Goal: Task Accomplishment & Management: Complete application form

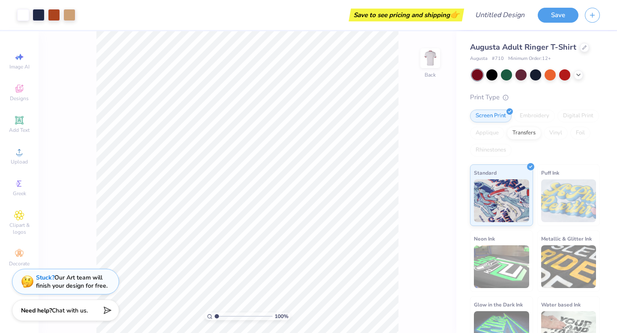
click at [541, 47] on span "Augusta Adult Ringer T-Shirt" at bounding box center [523, 47] width 106 height 10
click at [583, 48] on icon at bounding box center [584, 47] width 4 height 4
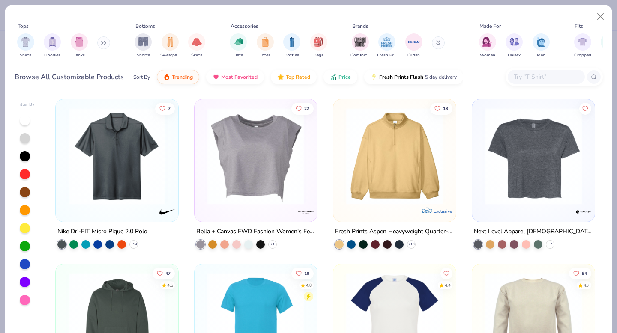
click at [107, 45] on button at bounding box center [103, 42] width 13 height 13
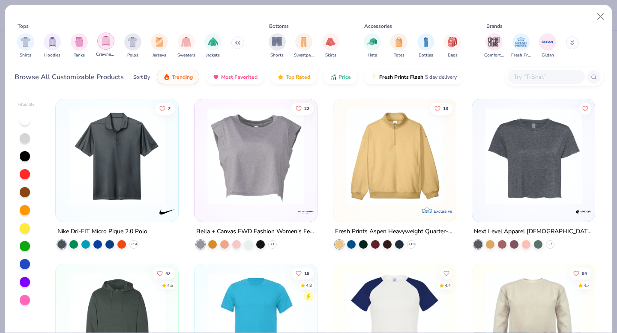
click at [105, 48] on div "filter for Crewnecks" at bounding box center [105, 41] width 17 height 17
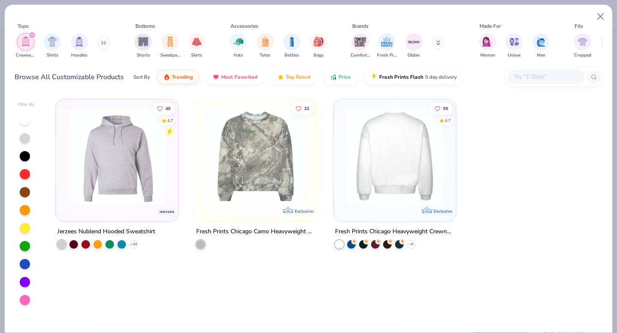
click at [358, 172] on img at bounding box center [394, 156] width 105 height 97
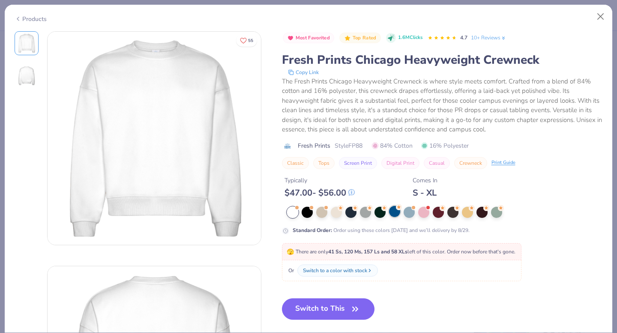
click at [395, 212] on div at bounding box center [394, 211] width 11 height 11
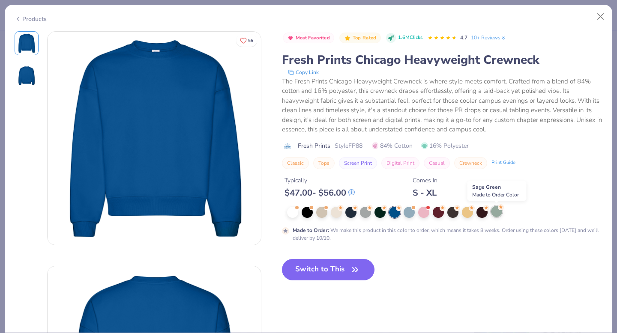
click at [497, 217] on div at bounding box center [496, 211] width 11 height 11
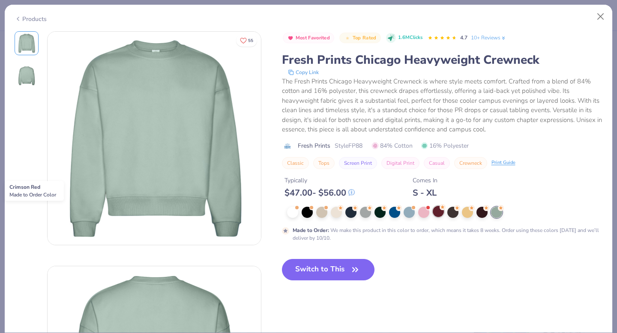
click at [437, 213] on div at bounding box center [438, 211] width 11 height 11
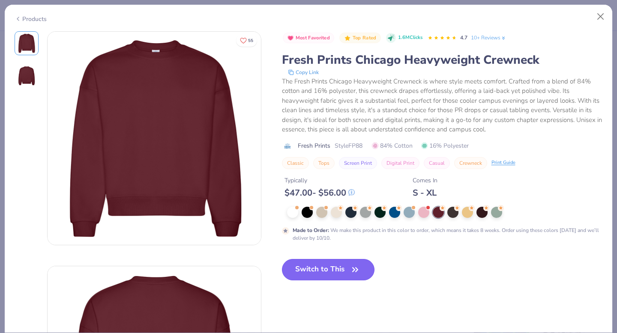
click at [324, 265] on button "Switch to This" at bounding box center [328, 269] width 93 height 21
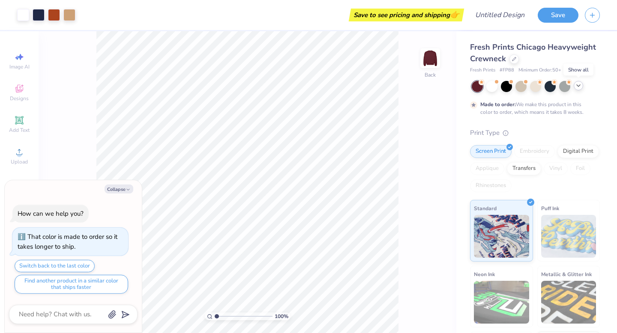
click at [580, 85] on polyline at bounding box center [577, 86] width 3 height 2
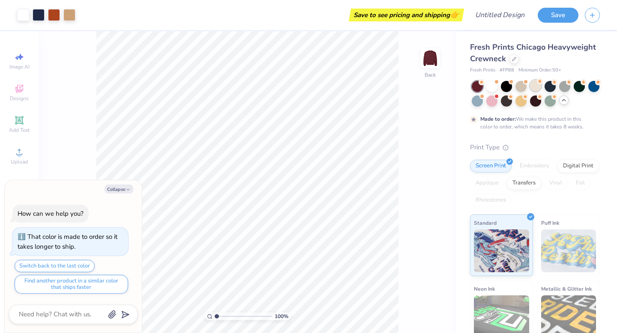
click at [537, 85] on div at bounding box center [535, 85] width 11 height 11
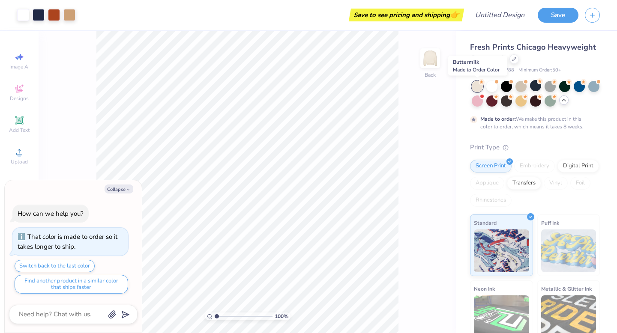
click at [476, 82] on div at bounding box center [477, 86] width 11 height 11
click at [595, 89] on div at bounding box center [593, 85] width 11 height 11
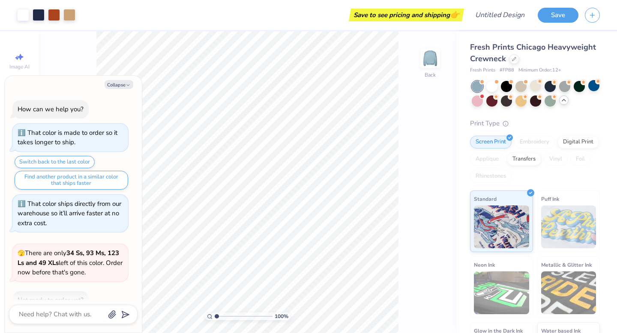
scroll to position [128, 0]
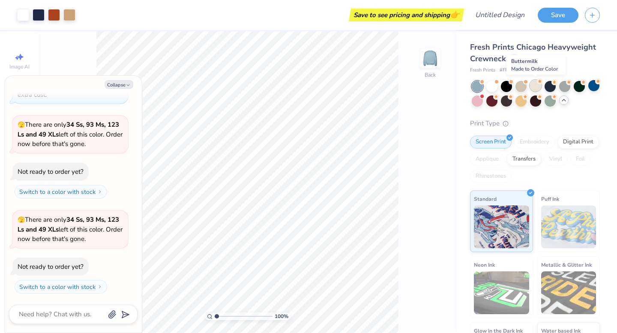
click at [537, 88] on div at bounding box center [535, 85] width 11 height 11
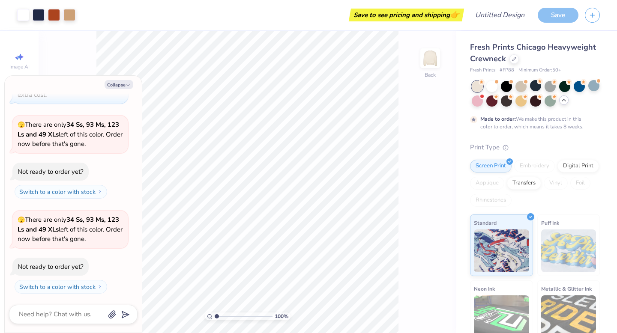
scroll to position [200, 0]
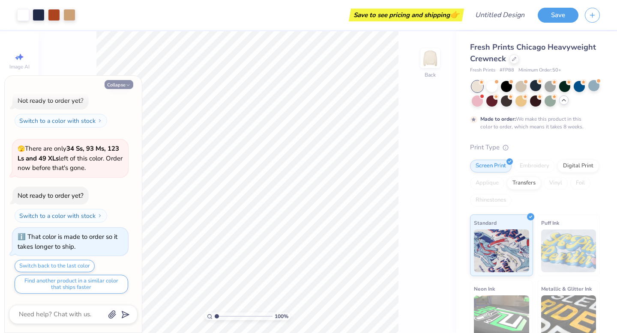
click at [121, 83] on button "Collapse" at bounding box center [119, 84] width 29 height 9
type textarea "x"
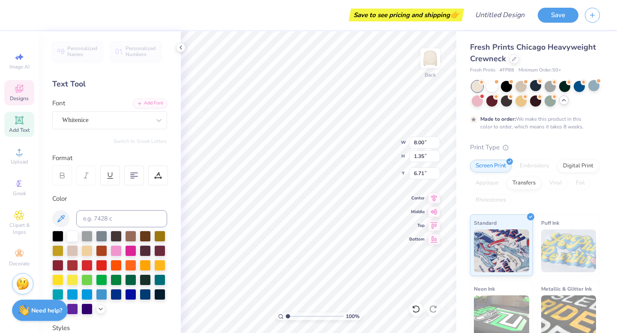
scroll to position [0, 0]
type textarea "Z"
type textarea "Phi Epsilon Kappa"
type input "4.50"
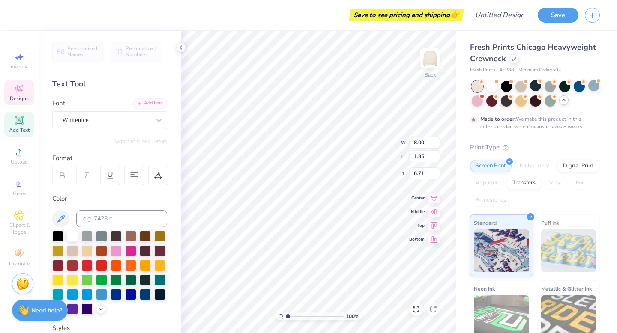
type input "0.28"
type input "8.02"
type input "8.78"
type input "1.39"
type input "6.69"
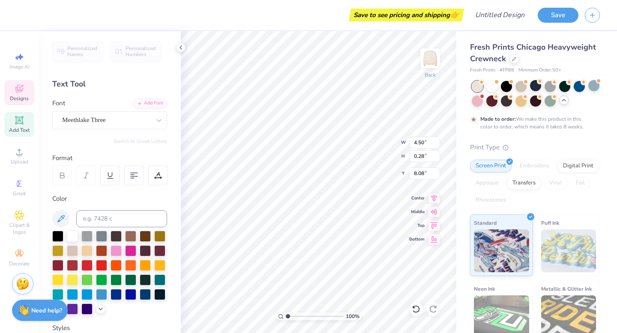
scroll to position [0, 0]
type textarea "Fall 2025"
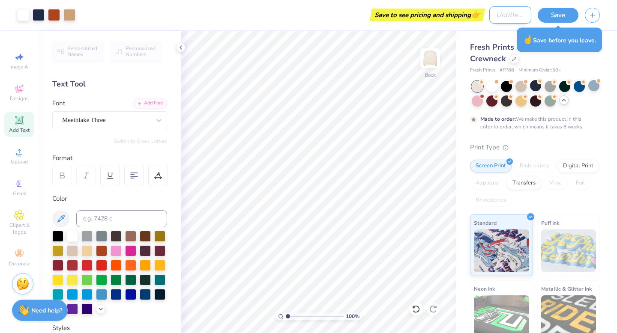
click at [502, 15] on input "Design Title" at bounding box center [510, 14] width 42 height 17
type input "PEK Mockup 1"
click at [564, 15] on button "Save" at bounding box center [558, 13] width 41 height 15
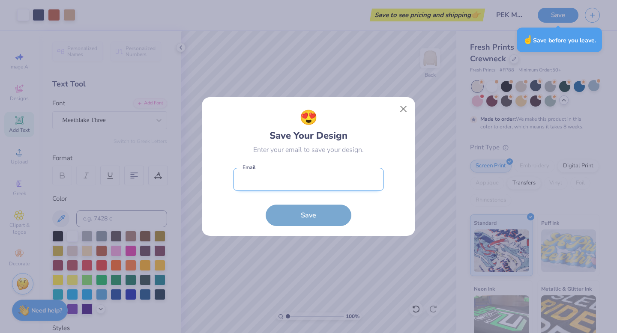
click at [329, 183] on input "email" at bounding box center [308, 180] width 151 height 24
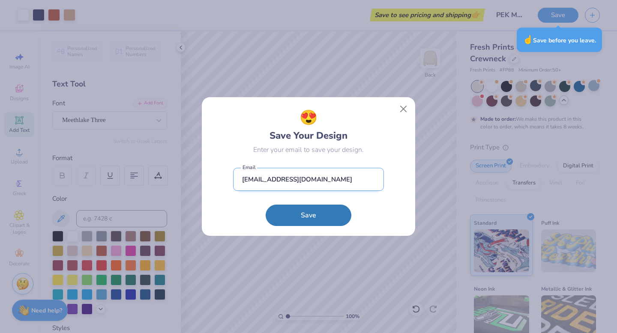
type input "[EMAIL_ADDRESS][DOMAIN_NAME]"
click at [266, 205] on button "Save" at bounding box center [309, 215] width 86 height 21
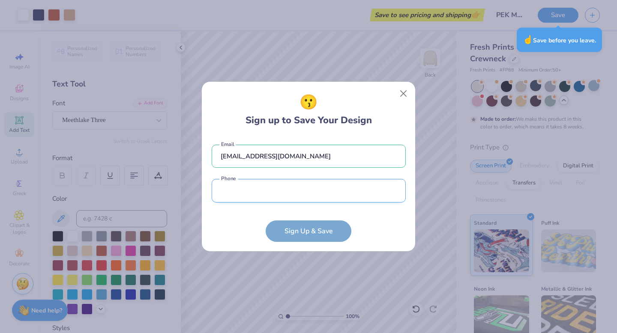
click at [306, 188] on input "tel" at bounding box center [309, 191] width 194 height 24
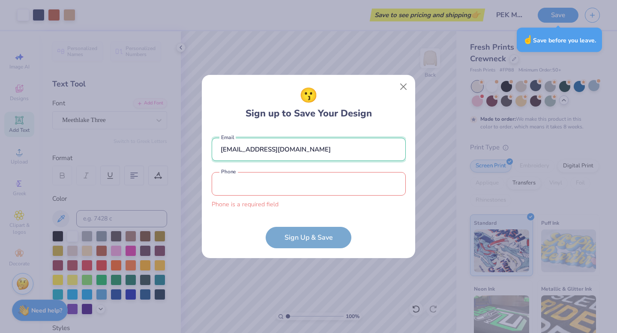
click at [292, 161] on div "[EMAIL_ADDRESS][DOMAIN_NAME] Email Phone is a required field Phone" at bounding box center [309, 171] width 194 height 84
click at [284, 143] on input "[EMAIL_ADDRESS][DOMAIN_NAME]" at bounding box center [309, 150] width 194 height 24
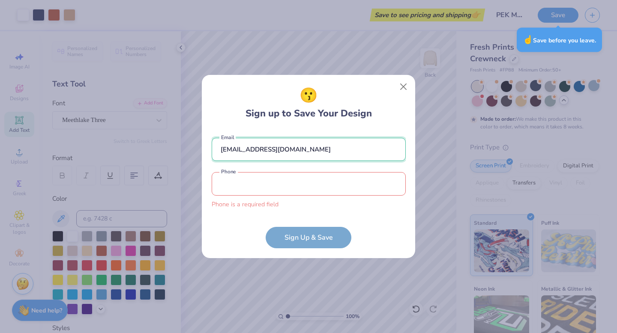
click at [284, 143] on input "[EMAIL_ADDRESS][DOMAIN_NAME]" at bounding box center [309, 150] width 194 height 24
type input "[EMAIL_ADDRESS][DOMAIN_NAME]"
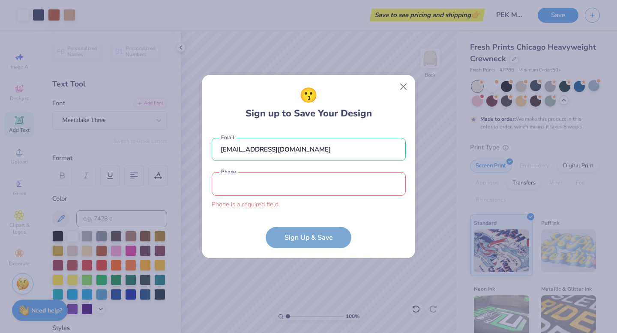
click at [267, 174] on input "tel" at bounding box center [309, 184] width 194 height 24
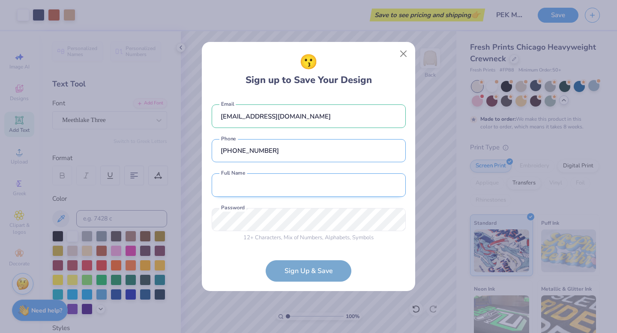
type input "[PHONE_NUMBER]"
click at [297, 187] on input "text" at bounding box center [309, 185] width 194 height 24
type input "[PERSON_NAME]"
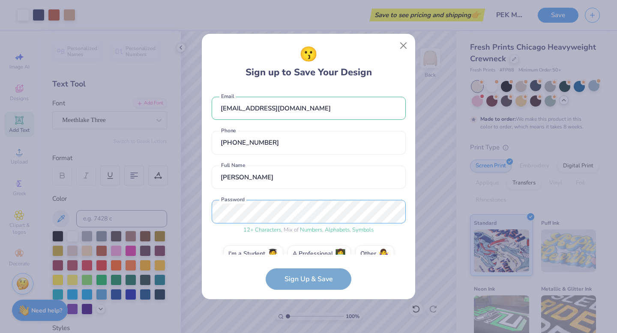
scroll to position [16, 0]
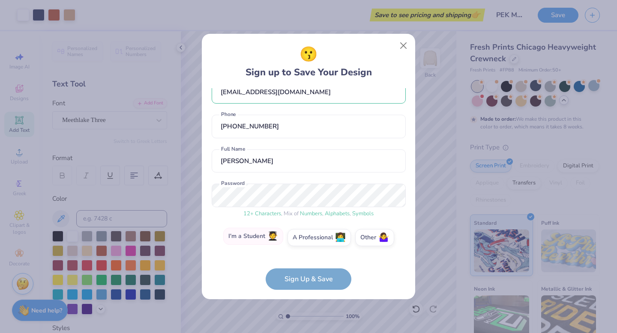
click at [272, 236] on span "🧑‍🎓" at bounding box center [272, 237] width 11 height 10
click at [306, 254] on input "I'm a Student 🧑‍🎓" at bounding box center [309, 257] width 6 height 6
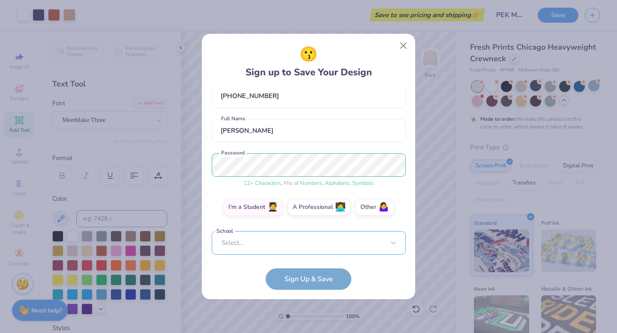
click at [292, 246] on div "Select..." at bounding box center [309, 243] width 194 height 24
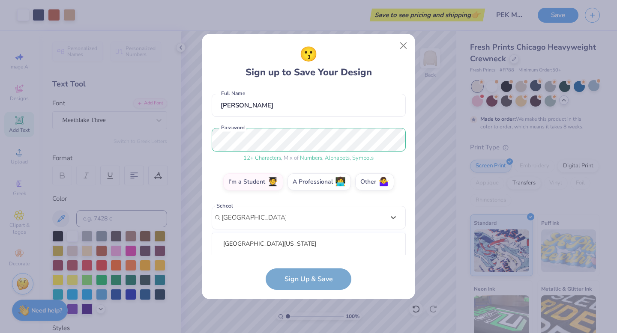
scroll to position [179, 0]
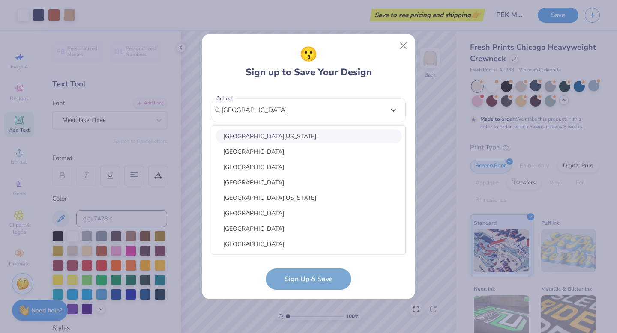
click at [290, 133] on div "[GEOGRAPHIC_DATA][US_STATE]" at bounding box center [308, 136] width 186 height 14
type input "[GEOGRAPHIC_DATA][US_STATE]"
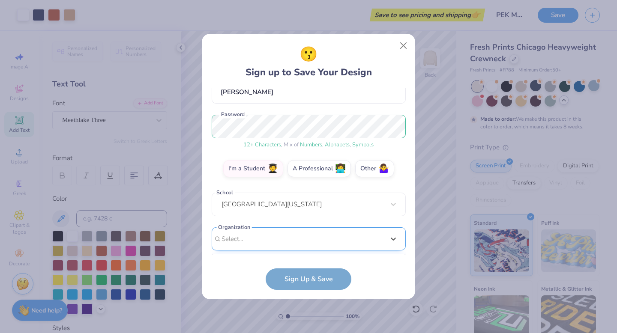
scroll to position [214, 0]
click at [296, 230] on div "option focused, 8 of 15. 15 results available. Use Up and Down to choose option…" at bounding box center [309, 305] width 194 height 156
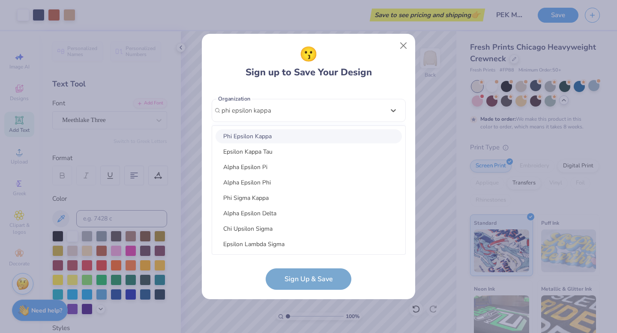
click at [284, 138] on div "Phi Epsilon Kappa" at bounding box center [308, 136] width 186 height 14
type input "phi epsilon kappa"
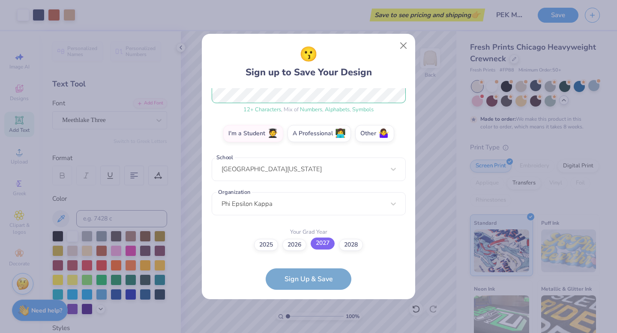
click at [323, 248] on label "2027" at bounding box center [323, 244] width 24 height 12
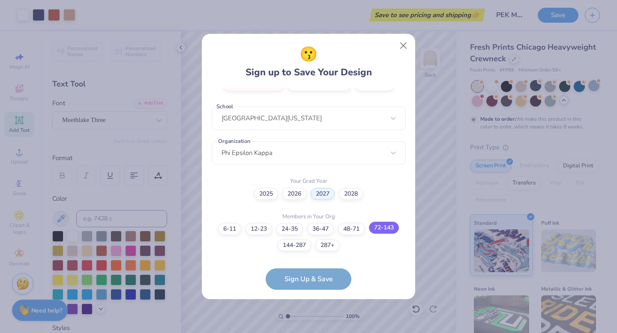
click at [386, 226] on label "72-143" at bounding box center [384, 228] width 30 height 12
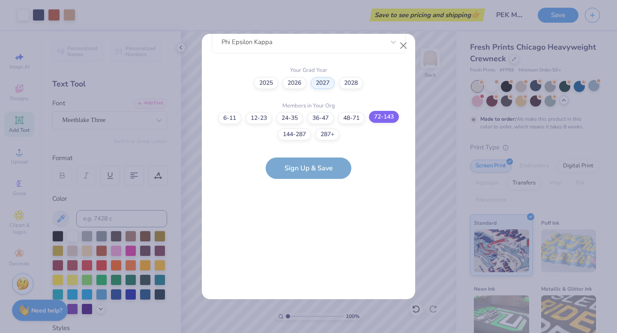
scroll to position [0, 0]
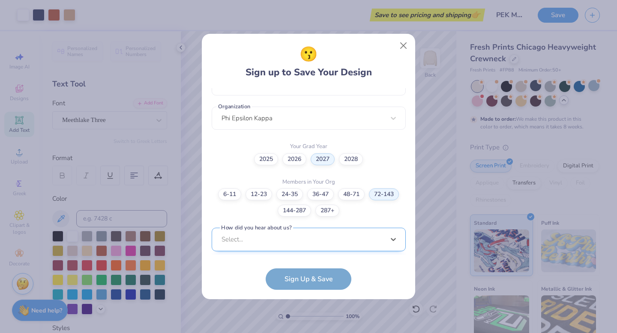
click at [322, 240] on div "option Word of Mouth focused, 8 of 15. 15 results available. Use Up and Down to…" at bounding box center [309, 306] width 194 height 156
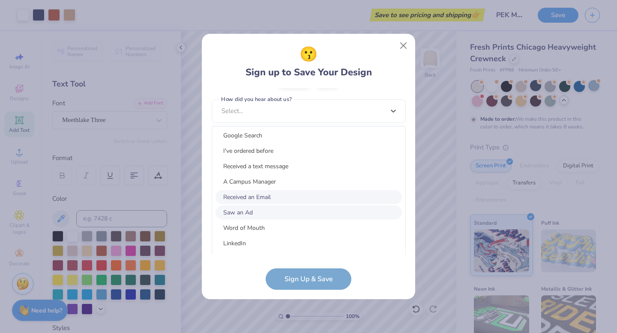
scroll to position [35, 0]
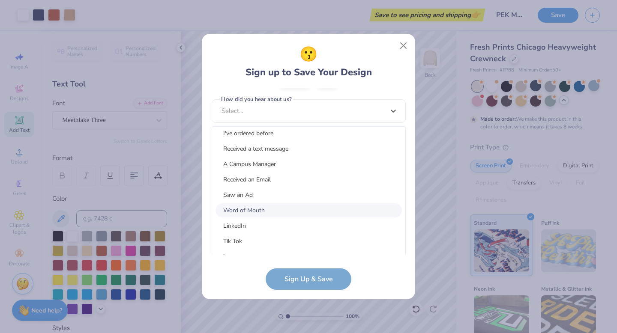
click at [284, 207] on div "Word of Mouth" at bounding box center [308, 210] width 186 height 14
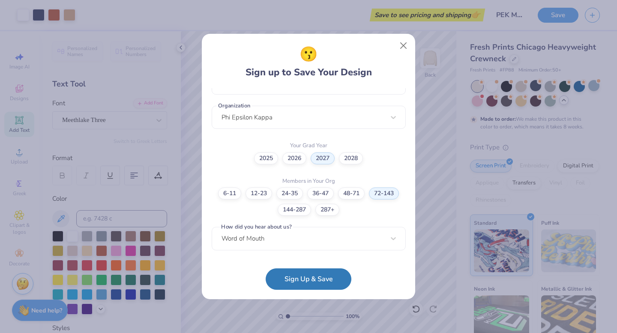
scroll to position [206, 0]
click at [314, 272] on button "Sign Up & Save" at bounding box center [309, 276] width 86 height 21
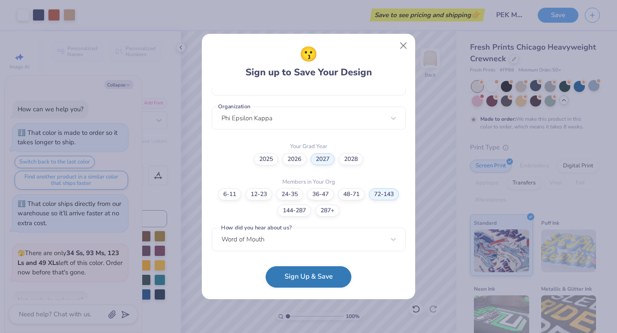
scroll to position [255, 0]
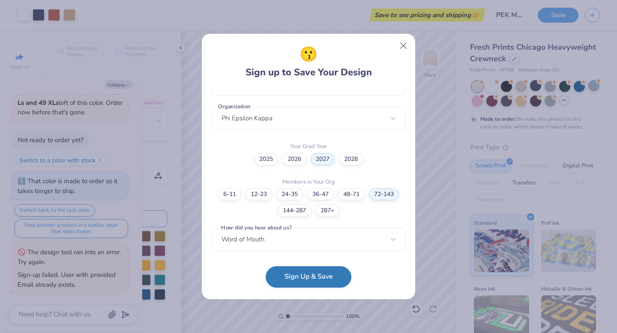
click at [318, 276] on button "Sign Up & Save" at bounding box center [309, 276] width 86 height 21
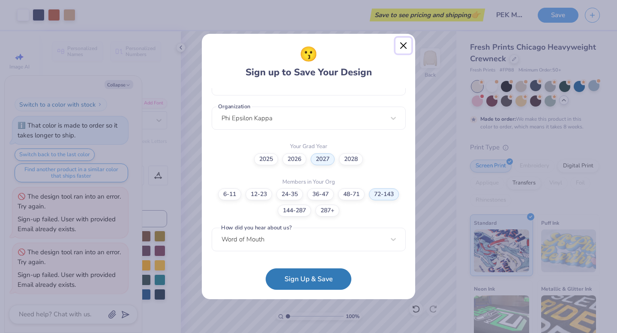
click at [403, 45] on button "Close" at bounding box center [403, 46] width 16 height 16
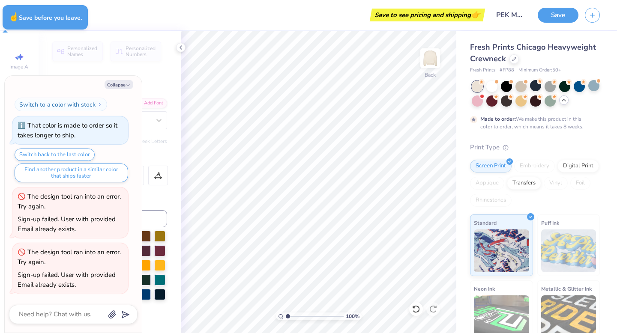
type textarea "x"
